Goal: Task Accomplishment & Management: Manage account settings

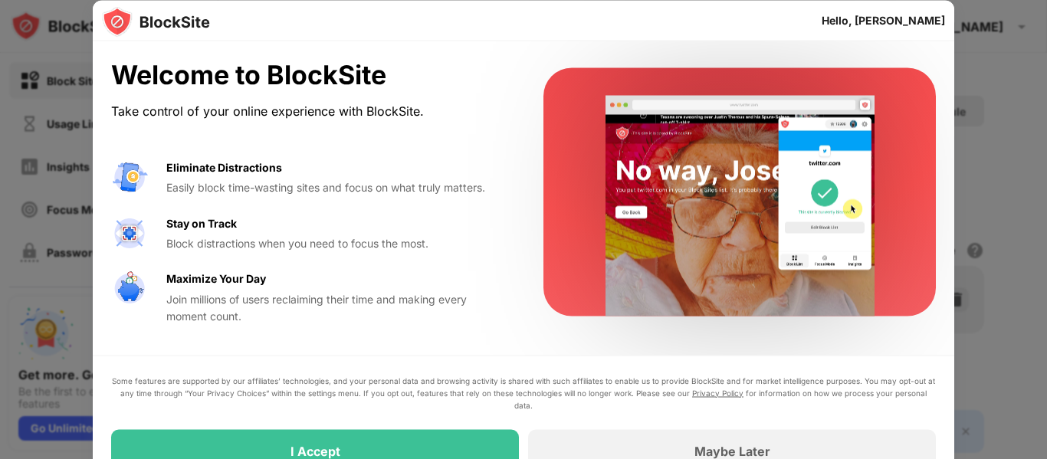
drag, startPoint x: 1038, startPoint y: 64, endPoint x: 1039, endPoint y: 166, distance: 101.9
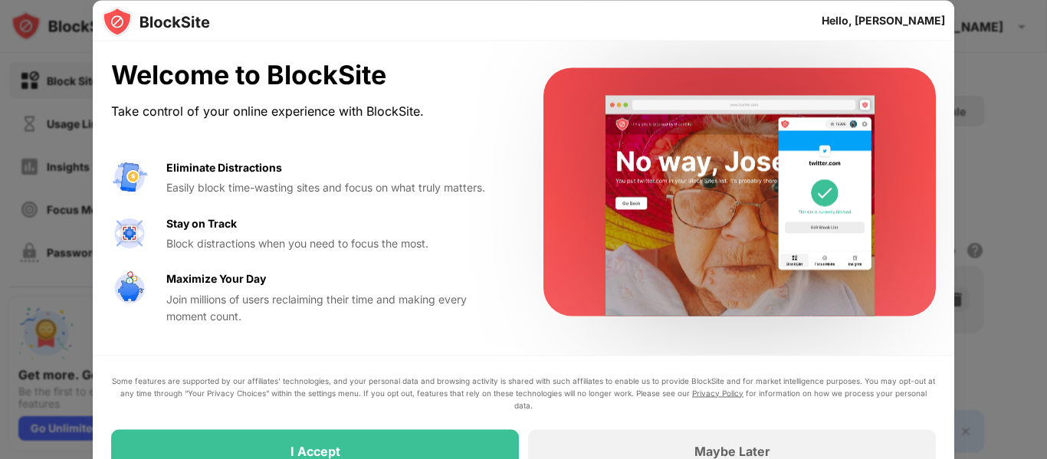
click at [1039, 166] on div at bounding box center [523, 229] width 1047 height 459
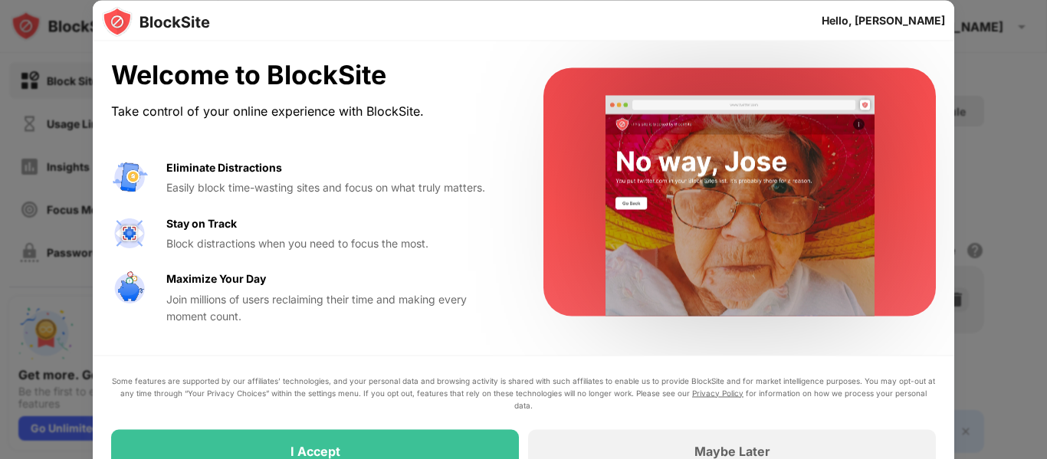
drag, startPoint x: 1043, startPoint y: 319, endPoint x: 1024, endPoint y: 477, distance: 159.8
click at [1024, 458] on html "Block Sites Usage Limit Insights Focus Mode Password Protection Custom Block Pa…" at bounding box center [523, 229] width 1047 height 459
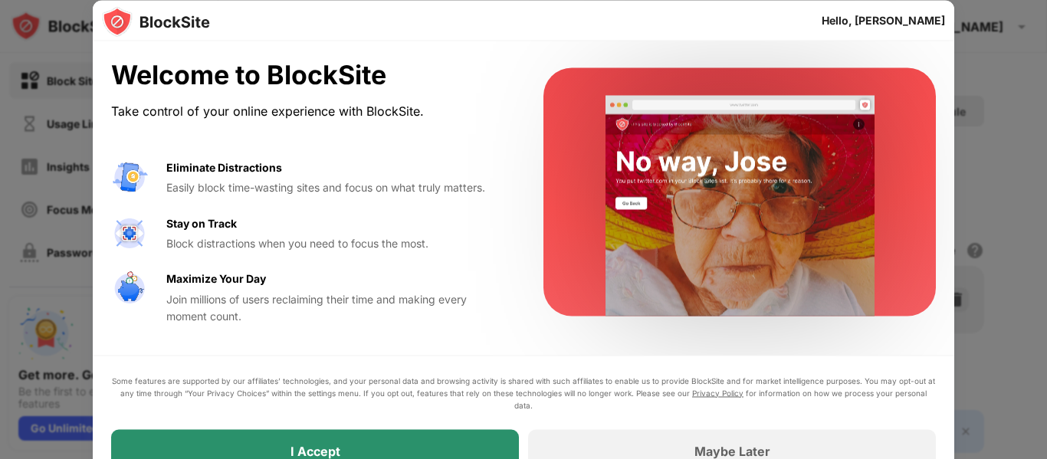
click at [349, 445] on div "I Accept" at bounding box center [315, 450] width 408 height 43
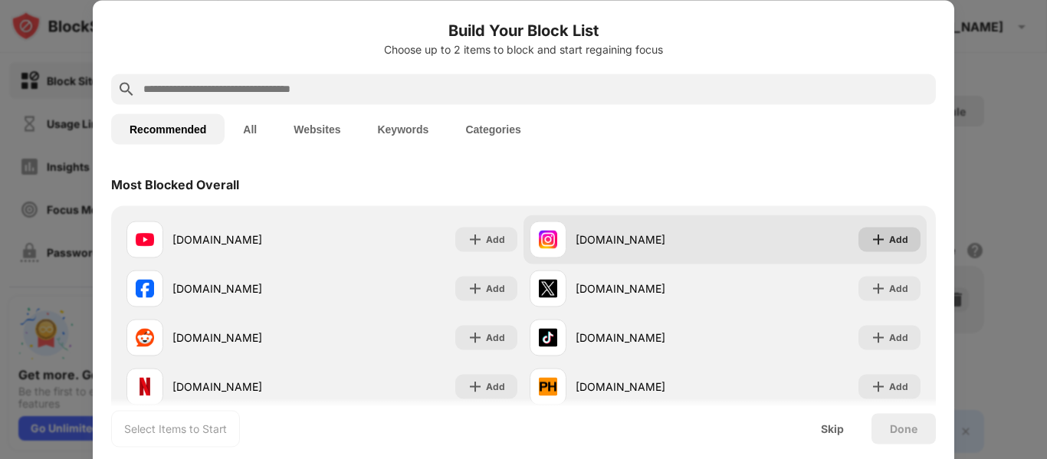
click at [871, 244] on img at bounding box center [878, 238] width 15 height 15
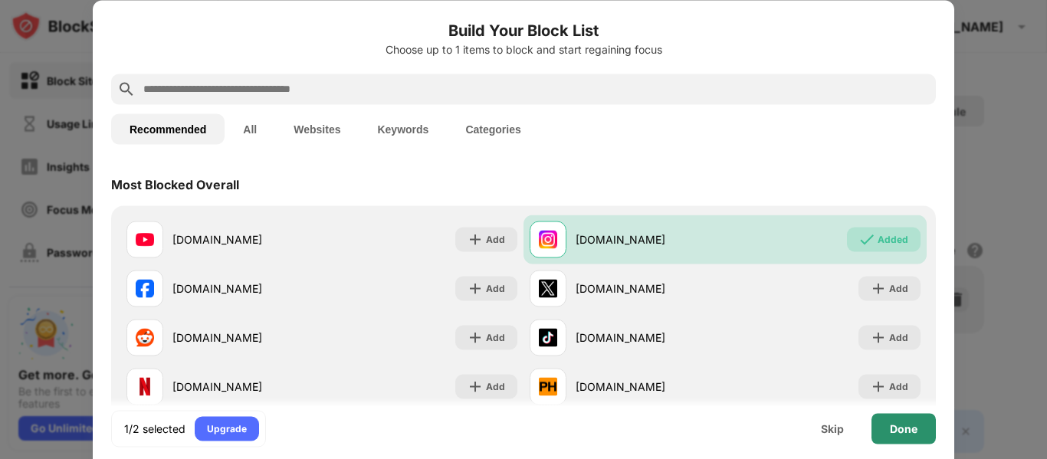
click at [904, 435] on div "Done" at bounding box center [903, 428] width 64 height 31
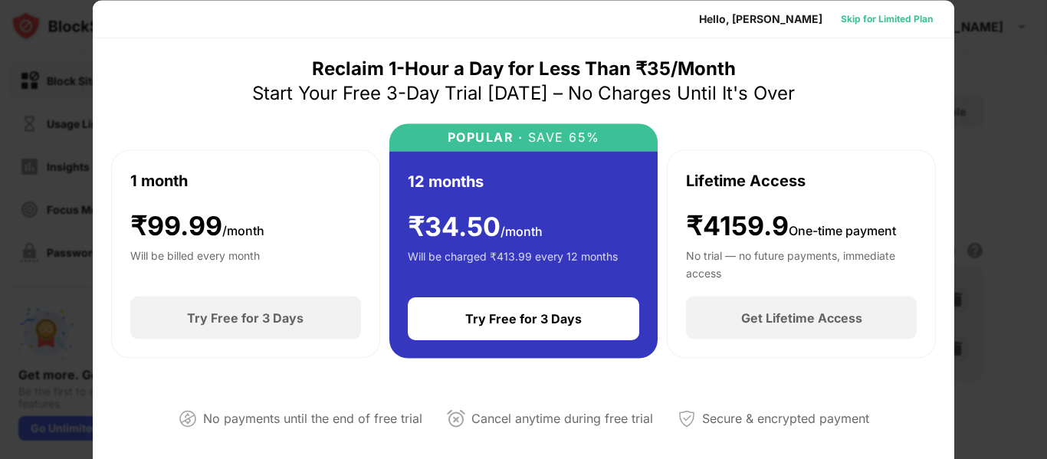
click at [878, 18] on div "Skip for Limited Plan" at bounding box center [887, 18] width 92 height 15
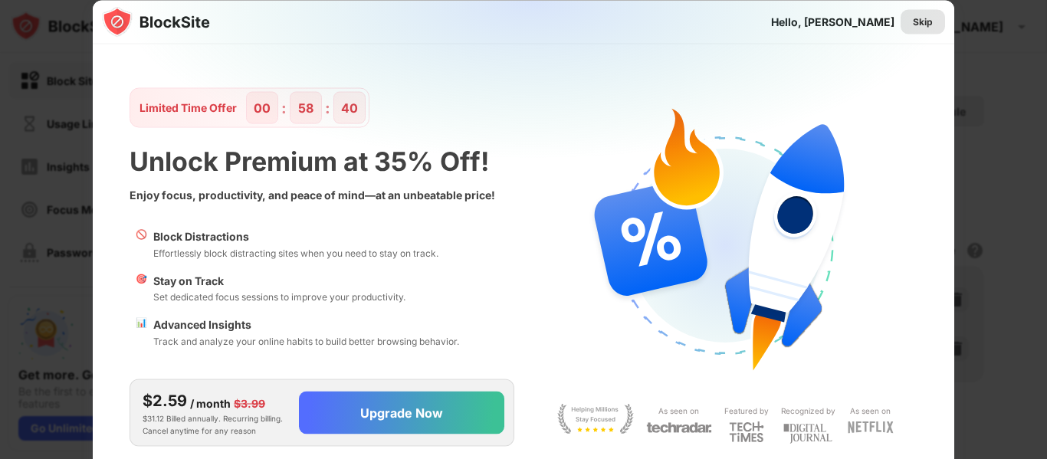
click at [924, 25] on div "Skip" at bounding box center [923, 21] width 20 height 15
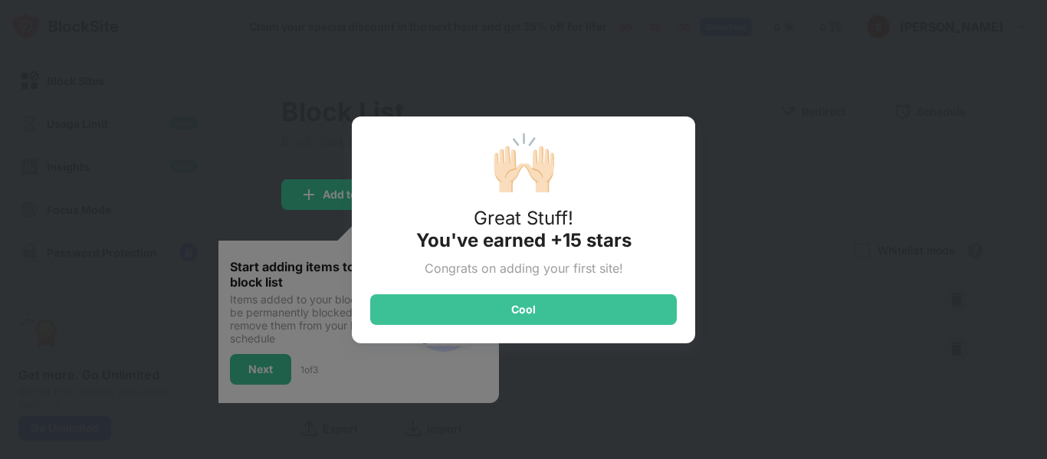
click at [850, 139] on div "🙌🏻 Great Stuff! You've earned +15 stars Congrats on adding your first site! Cool" at bounding box center [523, 229] width 1047 height 459
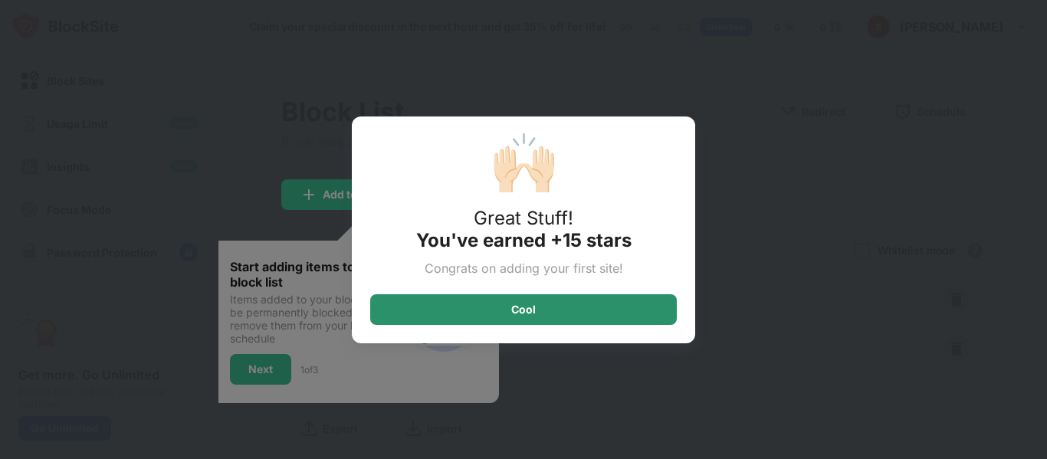
click at [605, 309] on div "Cool" at bounding box center [523, 309] width 307 height 31
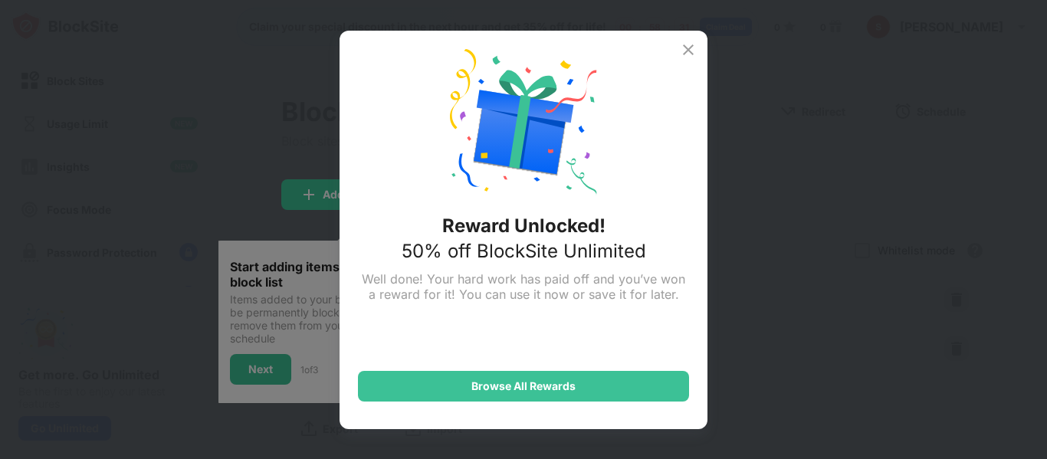
click at [689, 53] on img at bounding box center [688, 50] width 18 height 18
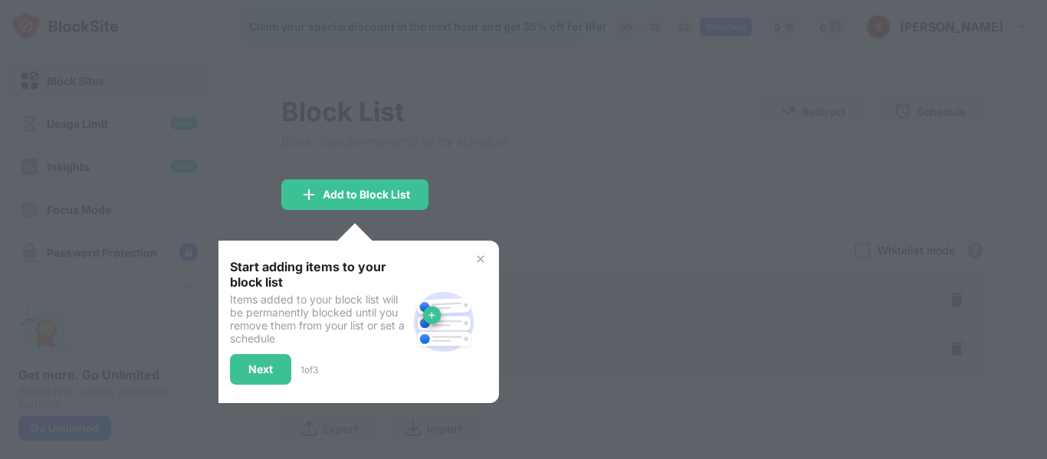
click at [677, 136] on div at bounding box center [523, 229] width 1047 height 459
click at [480, 260] on img at bounding box center [480, 259] width 12 height 12
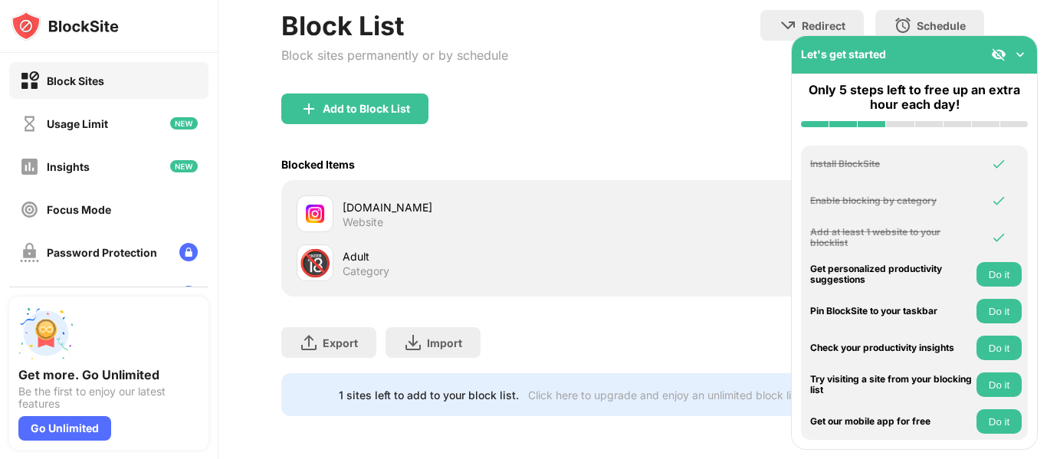
scroll to position [97, 0]
click at [179, 250] on img at bounding box center [188, 252] width 18 height 18
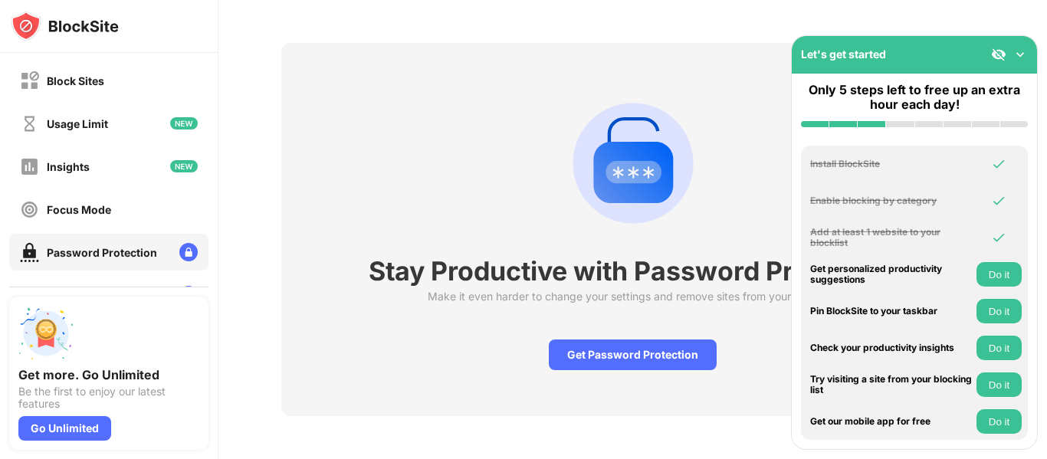
scroll to position [64, 0]
click at [737, 25] on div "Stay Productive with Password Protection Make it even harder to change your set…" at bounding box center [632, 229] width 829 height 459
click at [1017, 51] on img at bounding box center [1019, 54] width 15 height 15
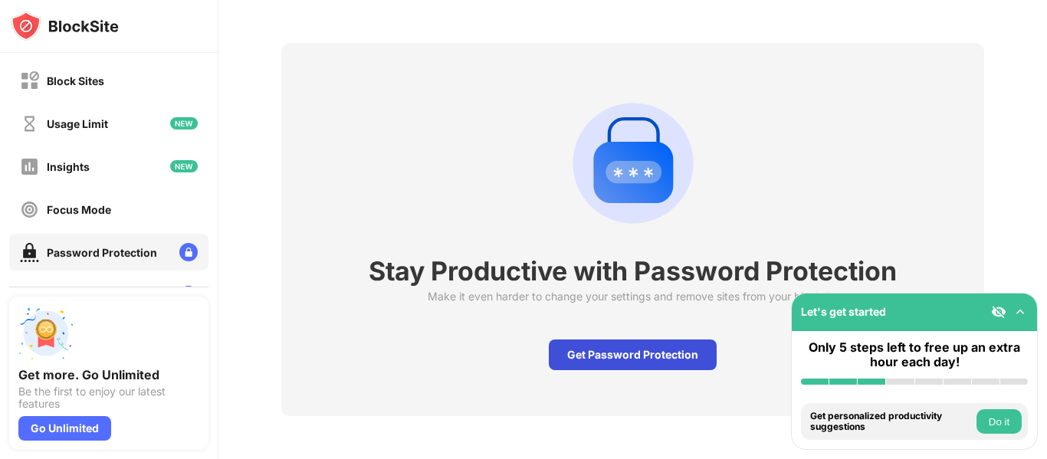
click at [671, 340] on div "Get Password Protection" at bounding box center [633, 355] width 168 height 31
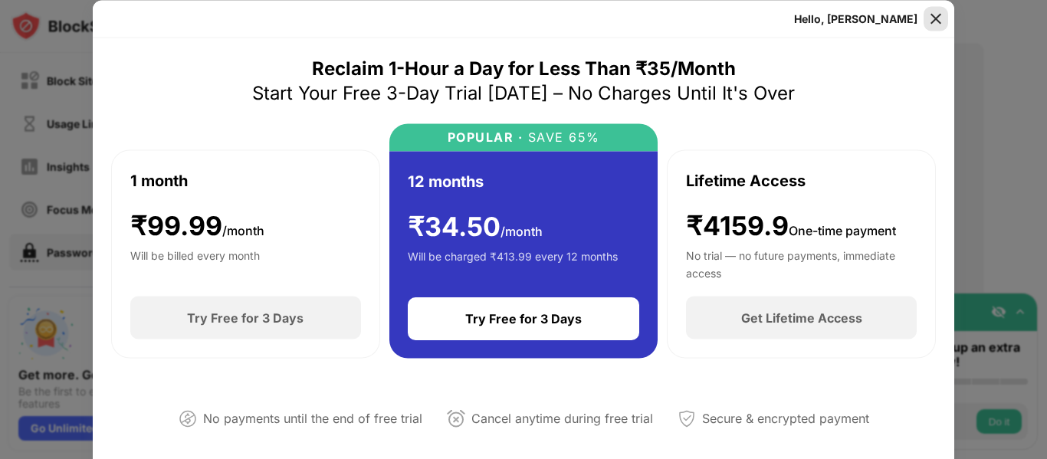
click at [936, 17] on img at bounding box center [935, 18] width 15 height 15
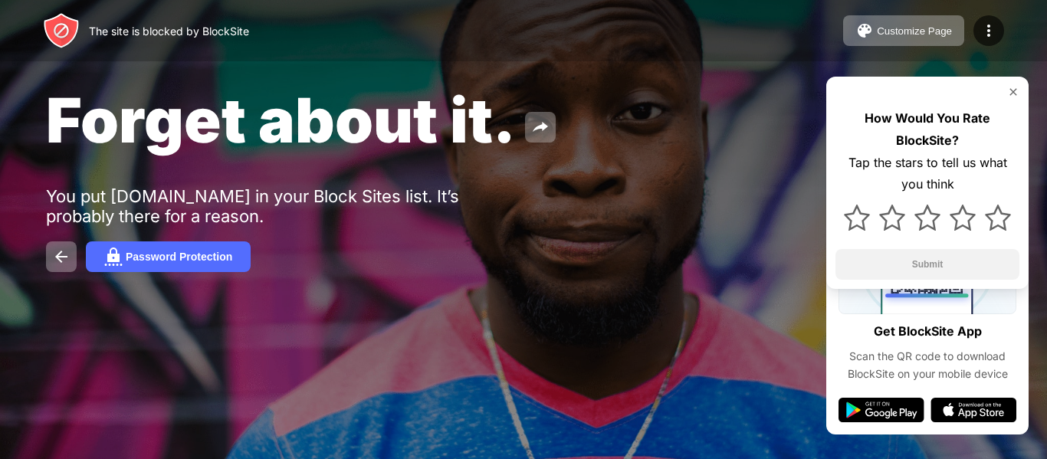
click at [1014, 94] on img at bounding box center [1013, 92] width 12 height 12
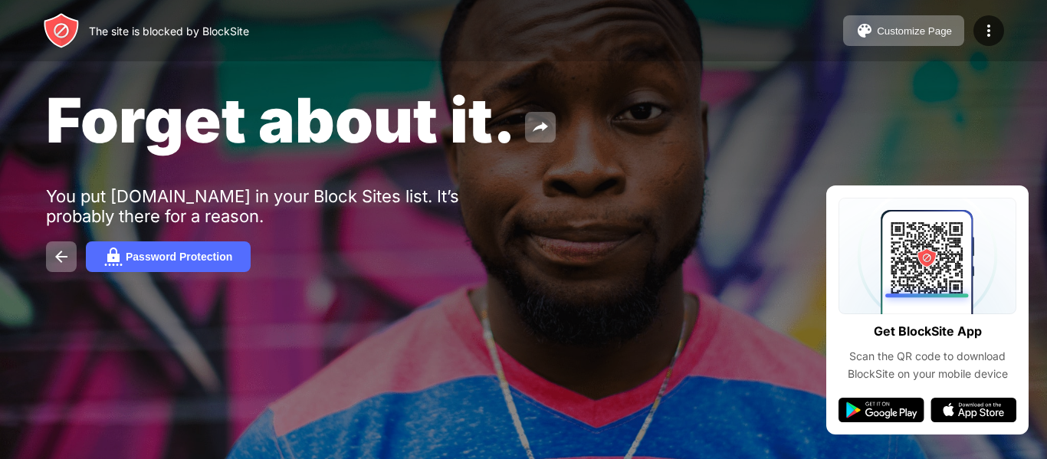
click at [730, 157] on div "Forget about it. You put instagram.com in your Block Sites list. It’s probably …" at bounding box center [523, 177] width 1047 height 355
click at [583, 371] on div at bounding box center [523, 229] width 1047 height 459
click at [912, 31] on div "Customize Page" at bounding box center [914, 30] width 75 height 11
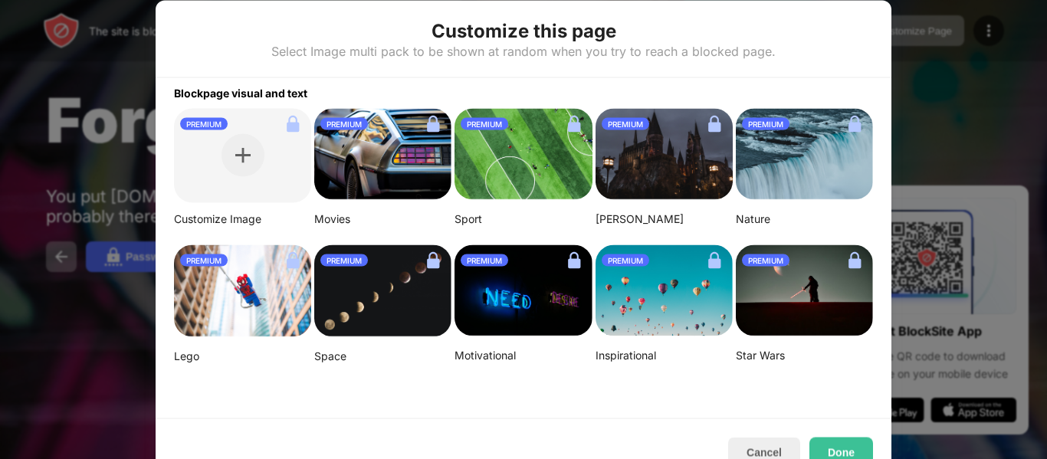
click at [994, 96] on div at bounding box center [523, 229] width 1047 height 459
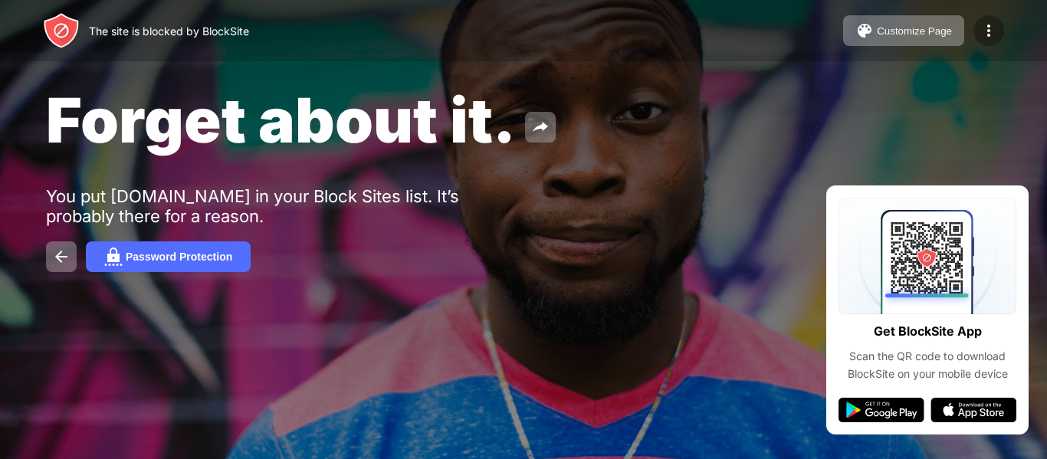
click at [988, 31] on img at bounding box center [989, 30] width 18 height 18
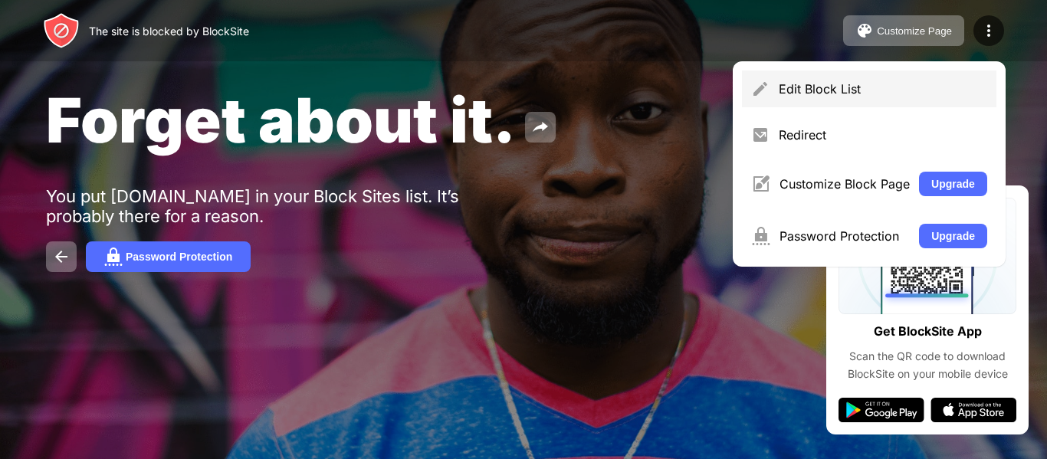
click at [853, 84] on div "Edit Block List" at bounding box center [883, 88] width 208 height 15
